Goal: Find specific page/section

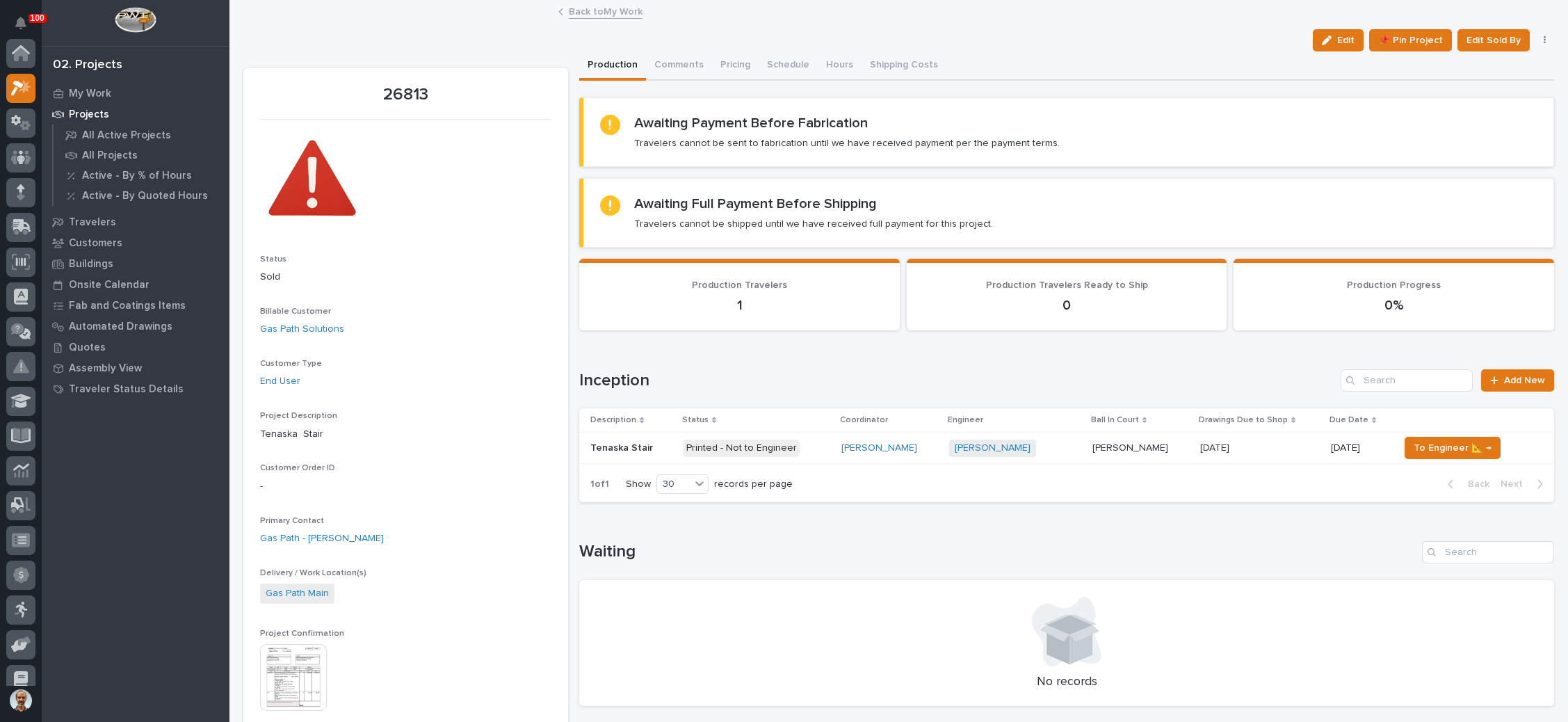
scroll to position [34, 0]
click at [100, 88] on p "My Work" at bounding box center [89, 94] width 42 height 13
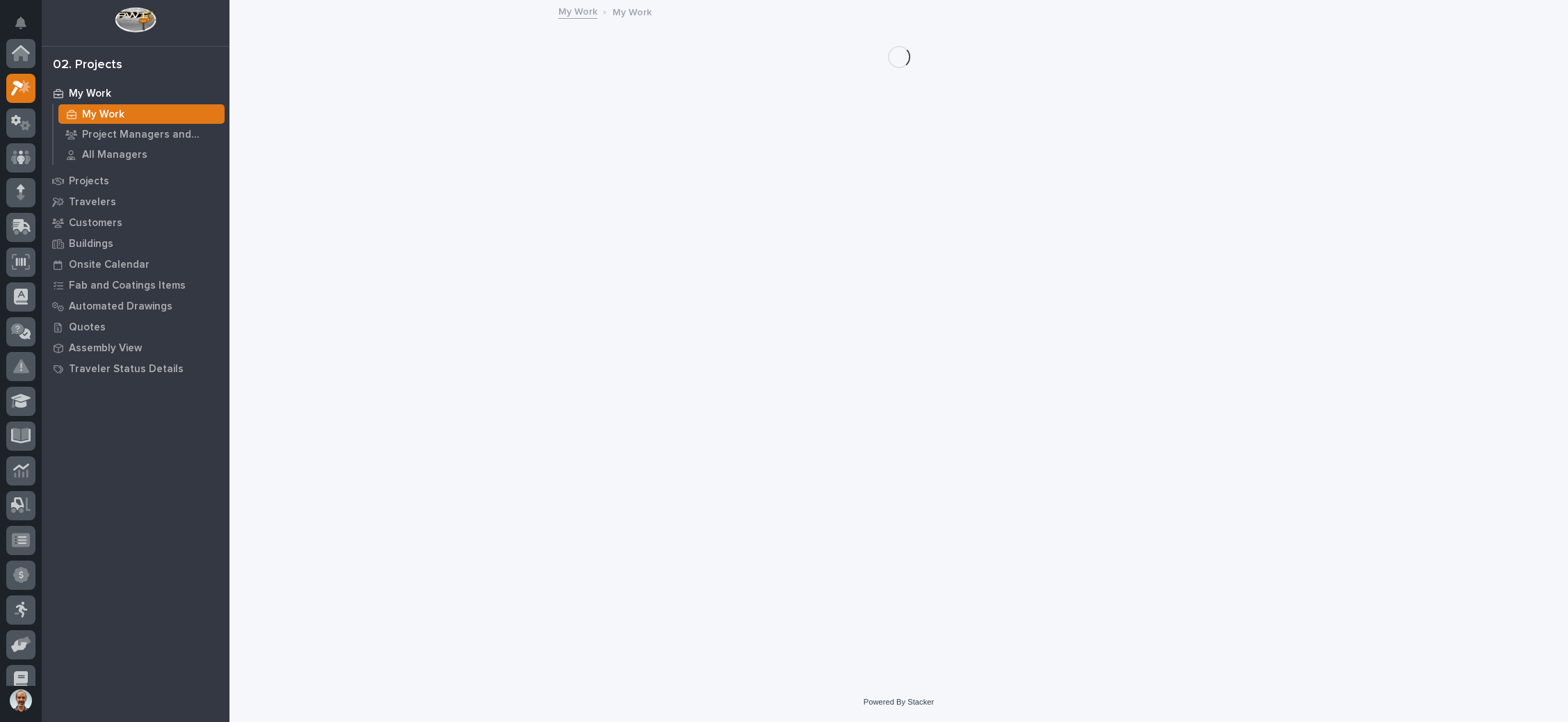
scroll to position [34, 0]
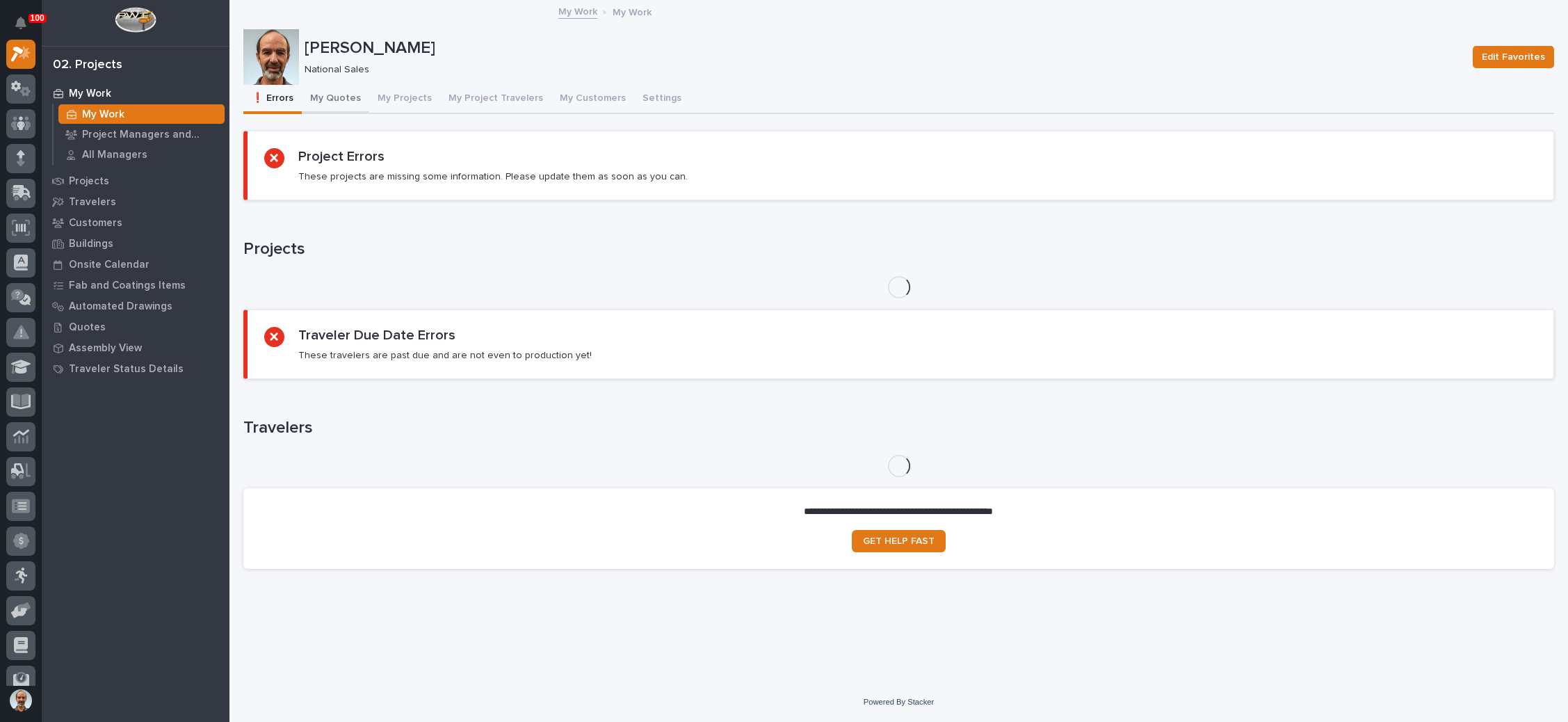
click at [334, 93] on button "My Quotes" at bounding box center [335, 99] width 67 height 29
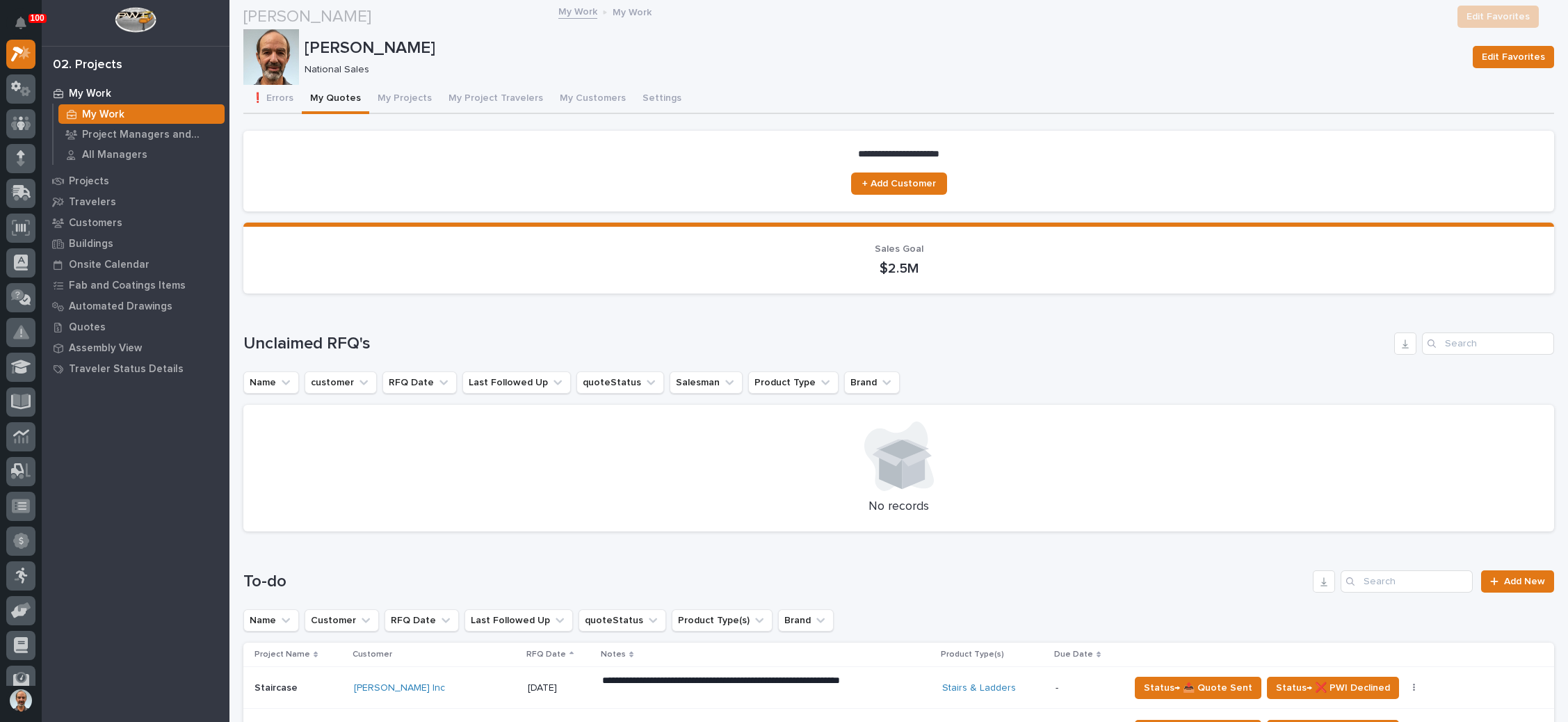
scroll to position [417, 0]
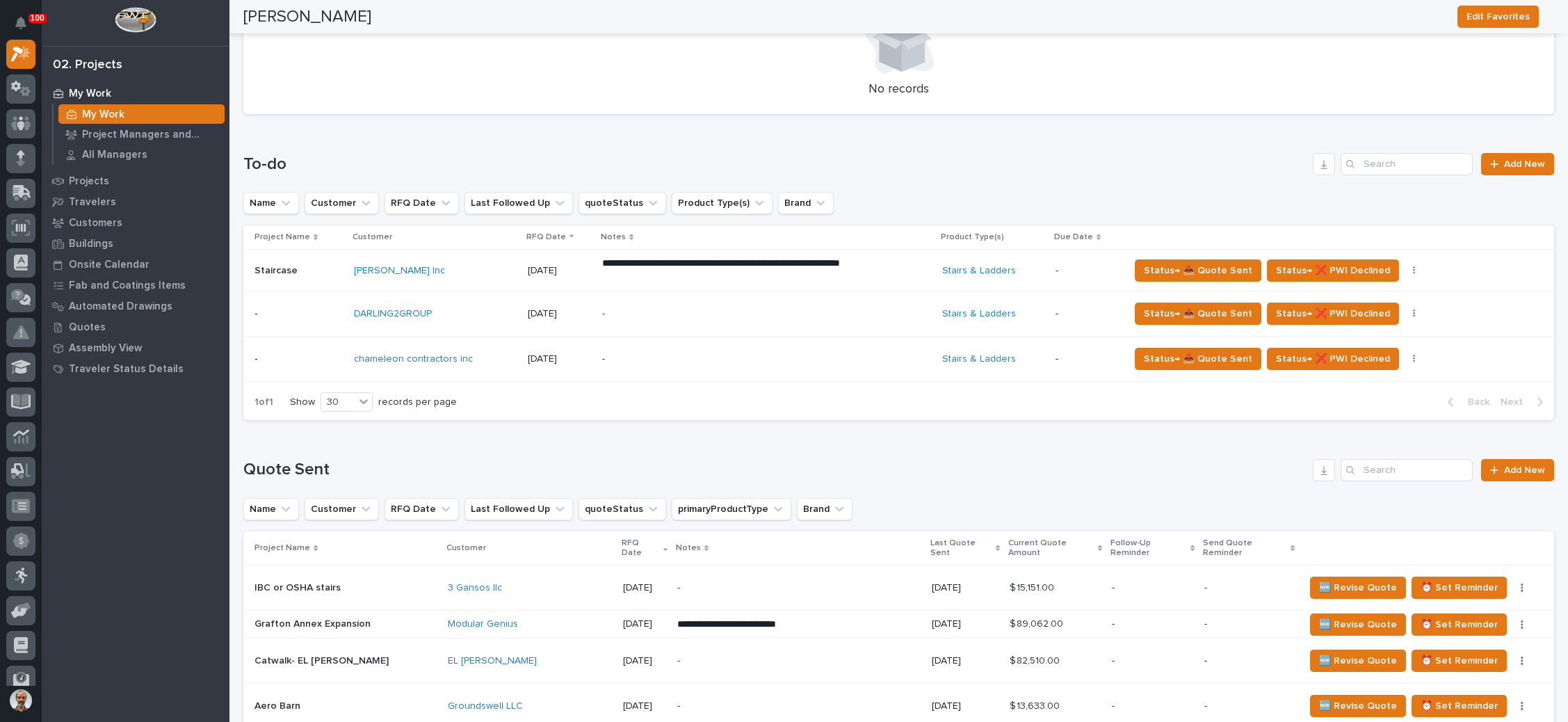
click at [676, 315] on p "-" at bounding box center [724, 314] width 243 height 12
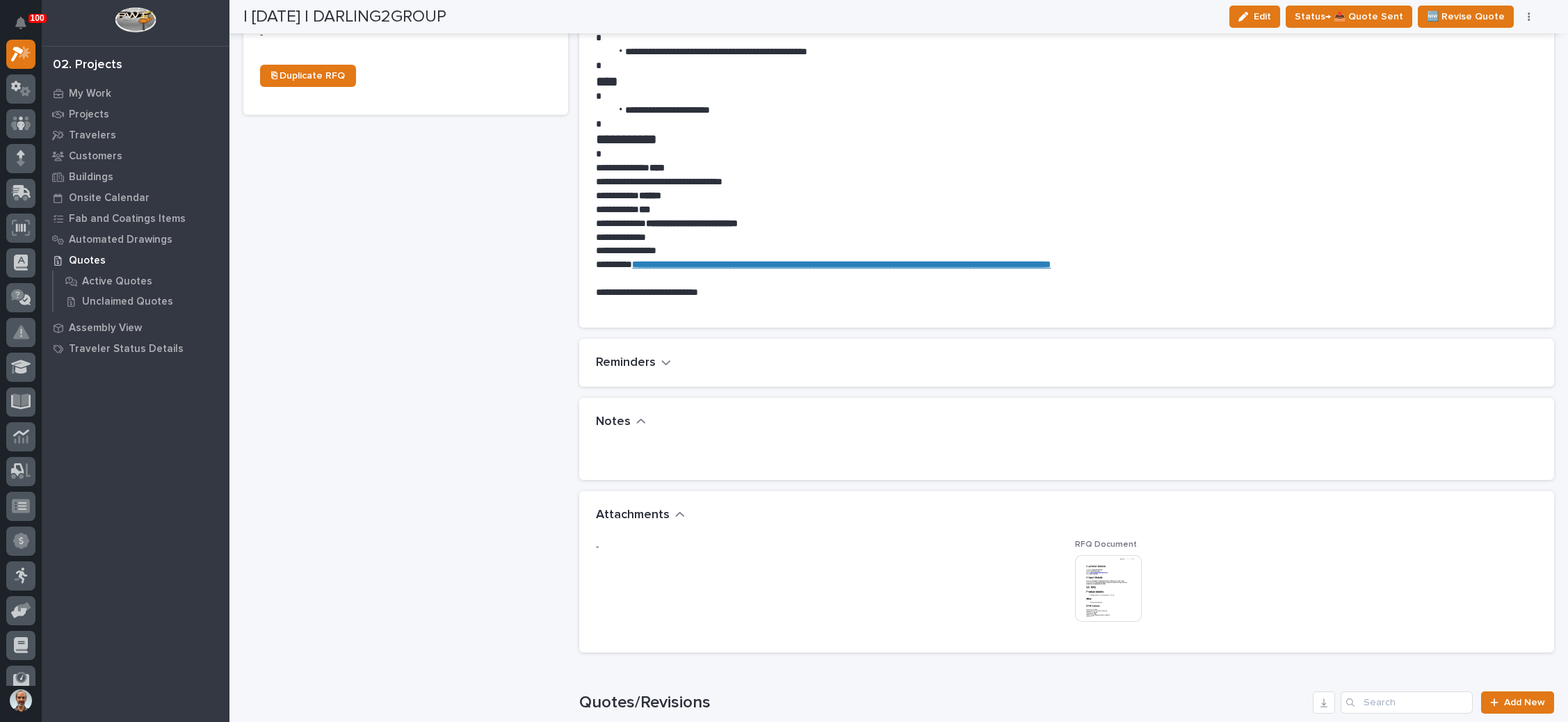
scroll to position [625, 0]
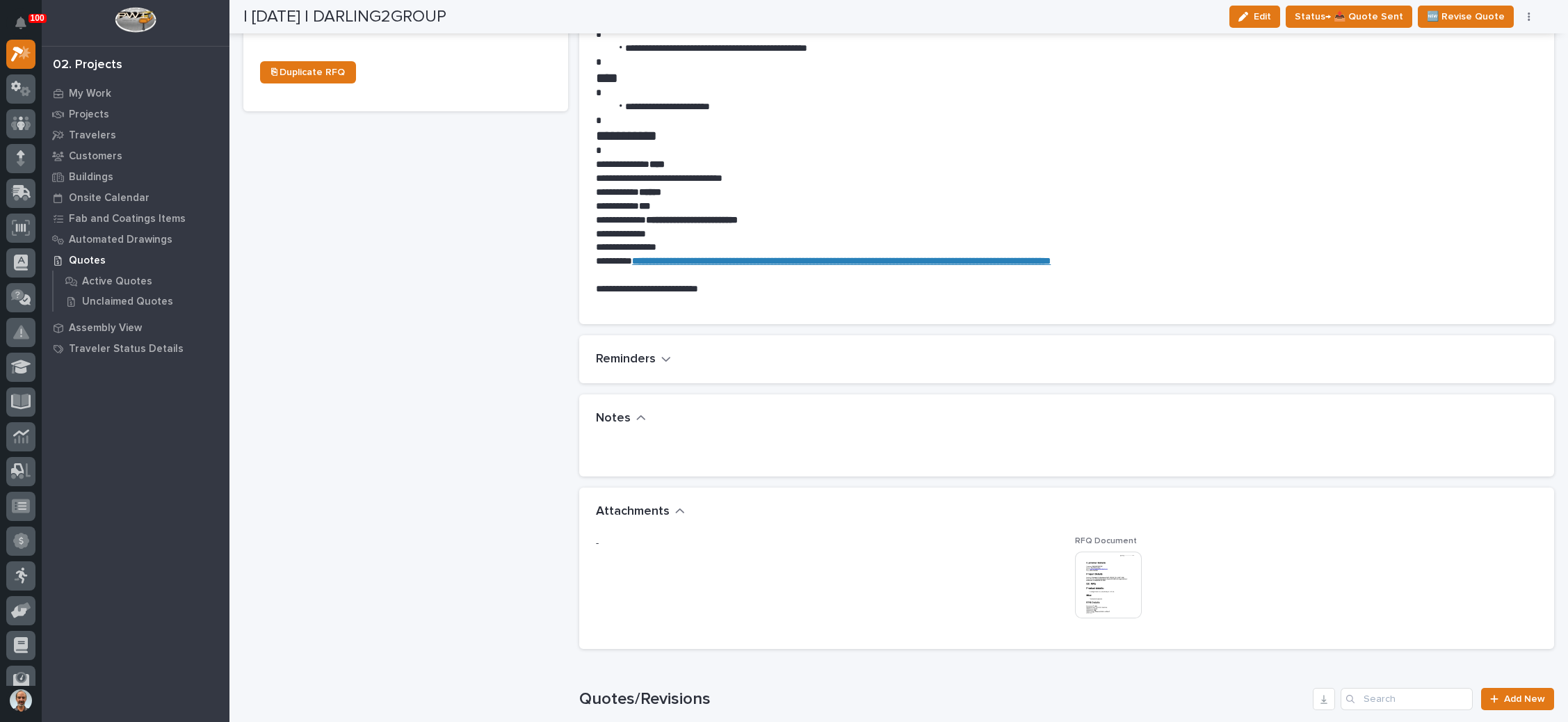
click at [1077, 569] on img at bounding box center [1108, 584] width 67 height 67
